Goal: Navigation & Orientation: Go to known website

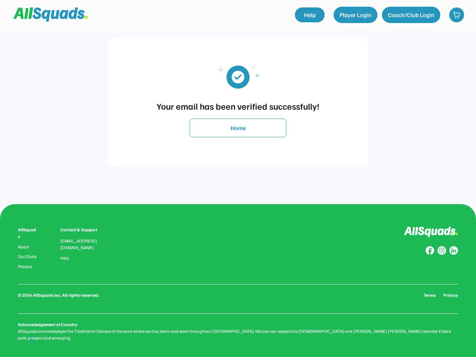
click at [238, 178] on div "Your email has been verified successfully! Home" at bounding box center [237, 102] width 461 height 204
click at [238, 102] on div "Your email has been verified successfully!" at bounding box center [237, 105] width 245 height 13
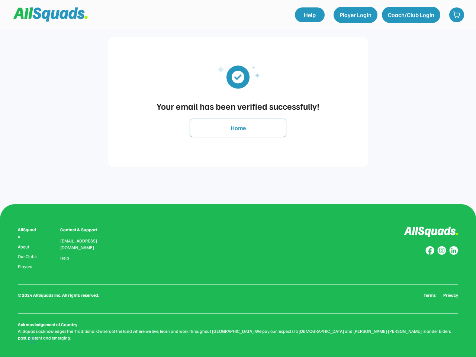
click at [238, 76] on img at bounding box center [237, 76] width 67 height 34
click at [238, 106] on div "Your email has been verified successfully!" at bounding box center [237, 105] width 245 height 13
click at [238, 128] on button "Home" at bounding box center [237, 128] width 97 height 19
click at [238, 280] on div "AllSquads About Our Clubs Players Contact & Support [EMAIL_ADDRESS][DOMAIN_NAME…" at bounding box center [238, 283] width 440 height 115
